Goal: Go to known website: Go to known website

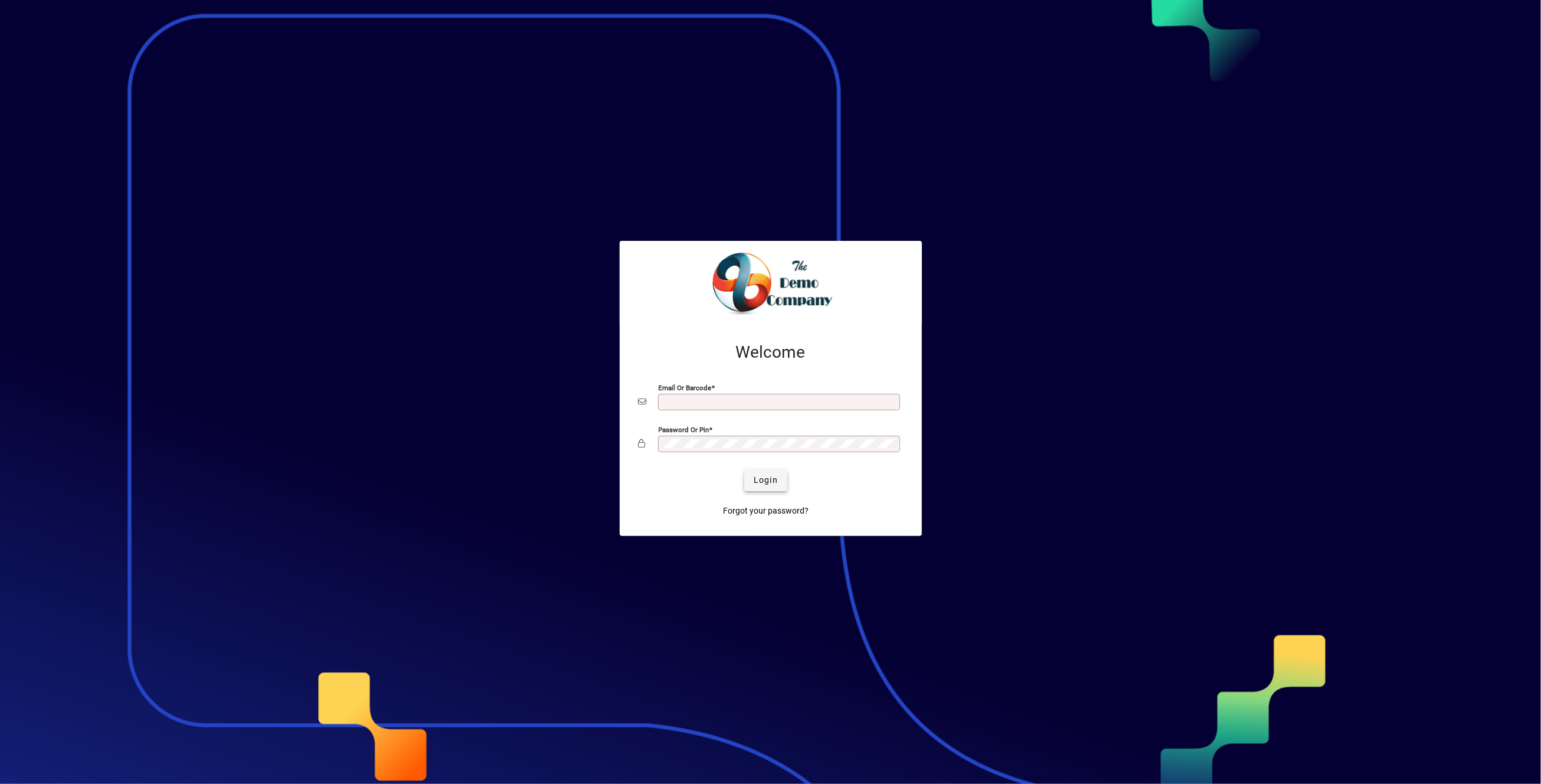
type input "**********"
click at [764, 476] on span "Login" at bounding box center [766, 480] width 25 height 12
